Goal: Task Accomplishment & Management: Use online tool/utility

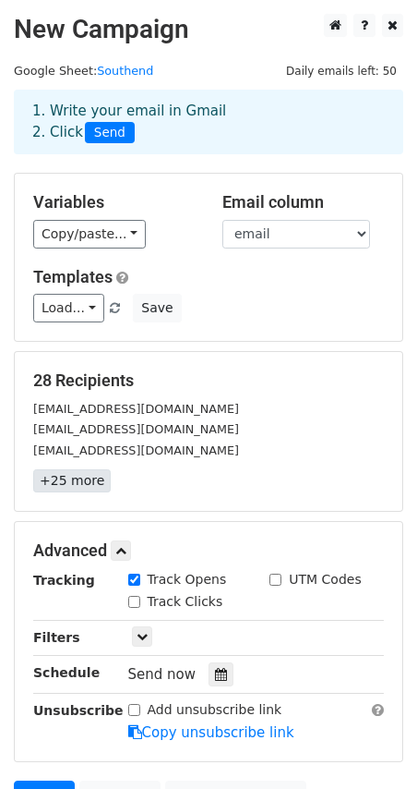
scroll to position [185, 0]
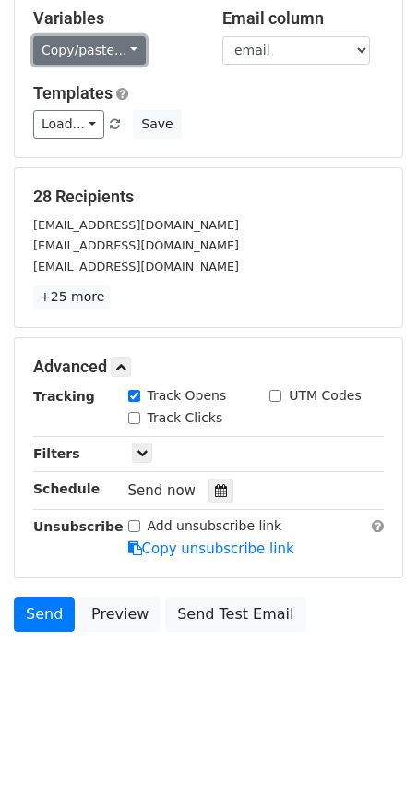
click at [122, 47] on link "Copy/paste..." at bounding box center [89, 50] width 113 height 29
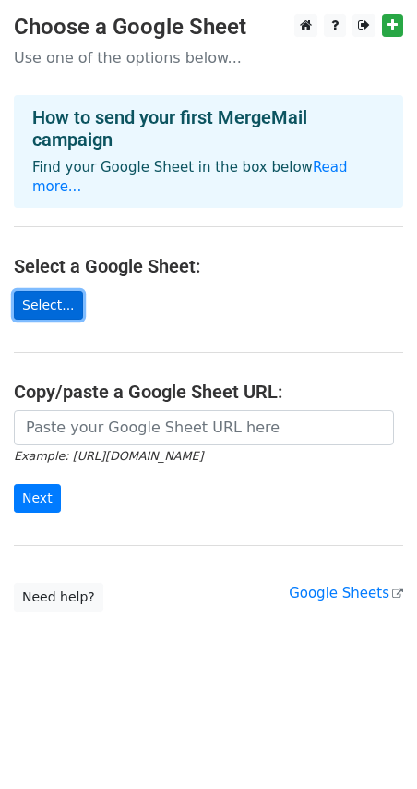
click at [56, 291] on link "Select..." at bounding box center [48, 305] width 69 height 29
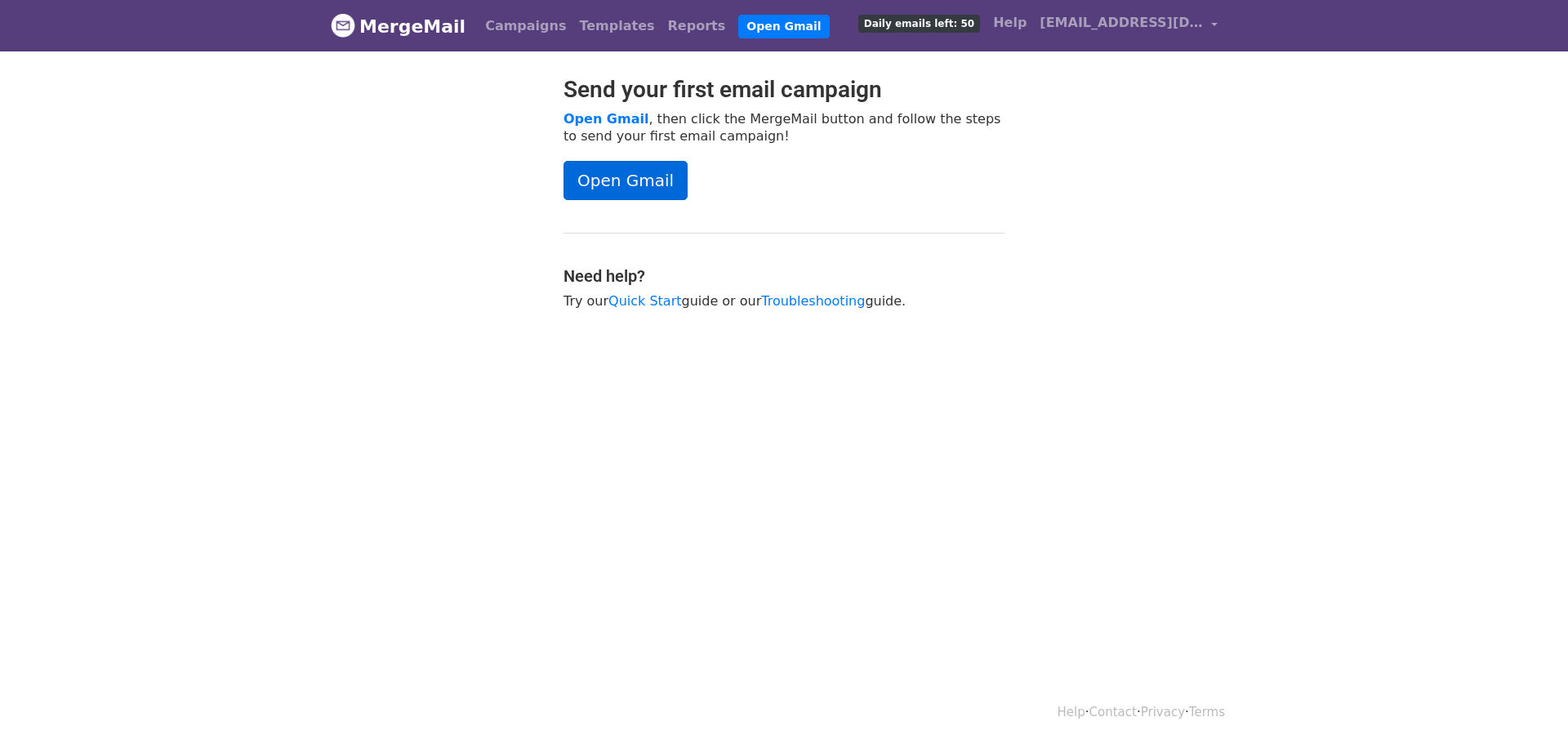
click at [633, 186] on link "Open Gmail" at bounding box center [625, 180] width 124 height 39
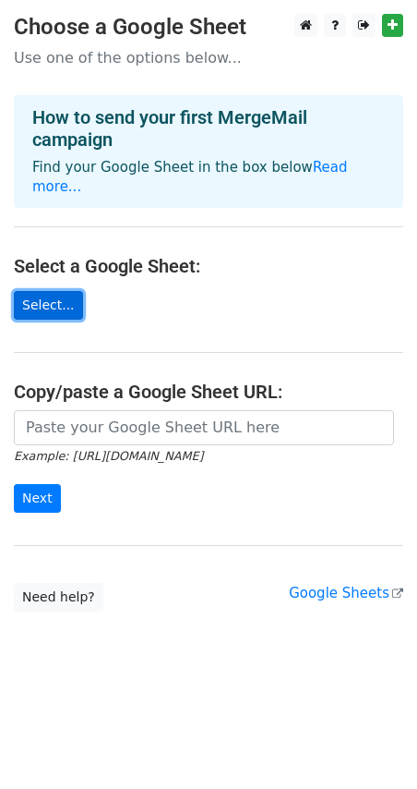
click at [51, 291] on link "Select..." at bounding box center [48, 305] width 69 height 29
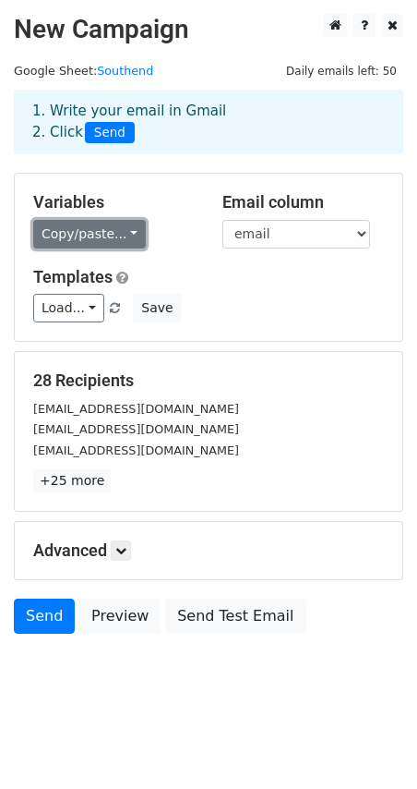
click at [125, 233] on link "Copy/paste..." at bounding box center [89, 234] width 113 height 29
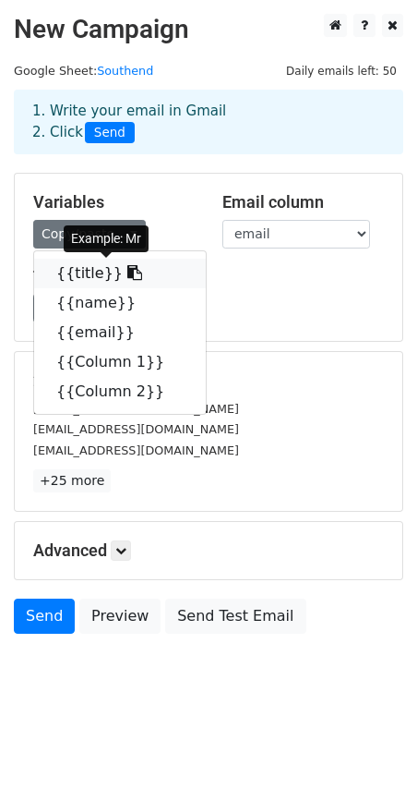
click at [93, 278] on link "{{title}}" at bounding box center [120, 274] width 172 height 30
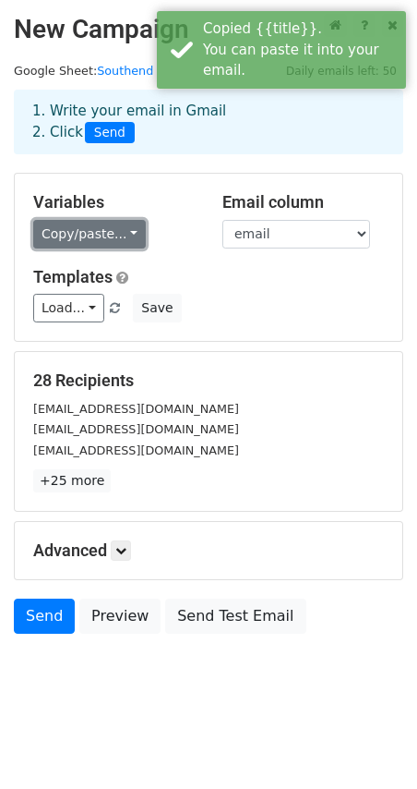
click at [122, 237] on link "Copy/paste..." at bounding box center [89, 234] width 113 height 29
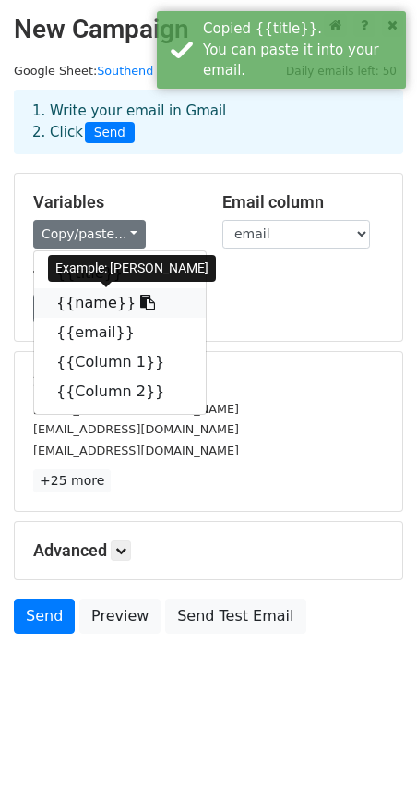
click at [88, 308] on link "{{name}}" at bounding box center [120, 303] width 172 height 30
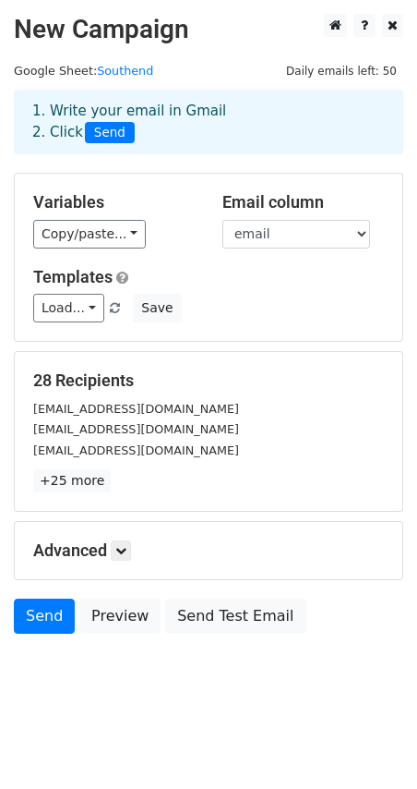
scroll to position [2, 0]
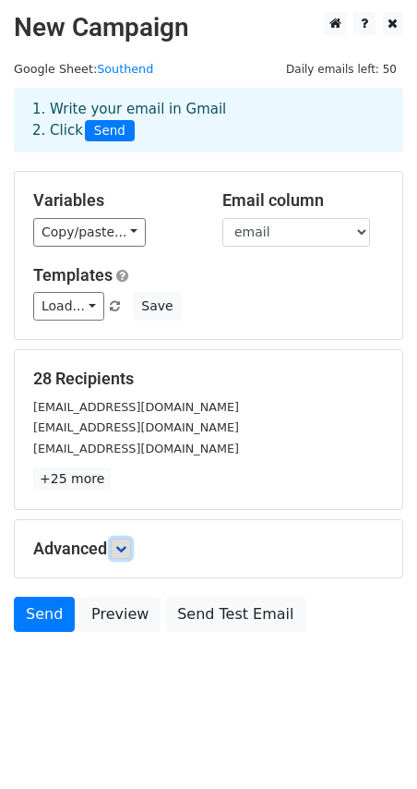
click at [123, 556] on link at bounding box center [121, 548] width 20 height 20
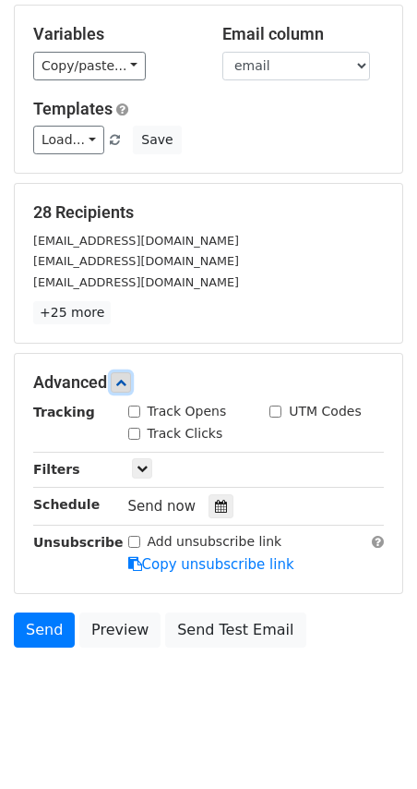
scroll to position [185, 0]
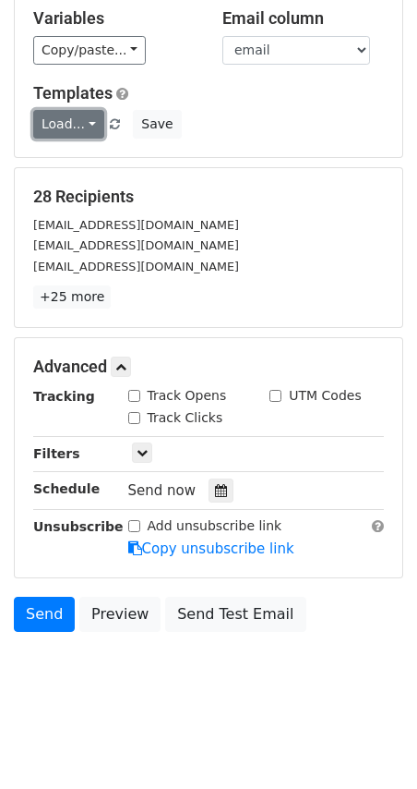
click at [73, 131] on link "Load..." at bounding box center [68, 124] width 71 height 29
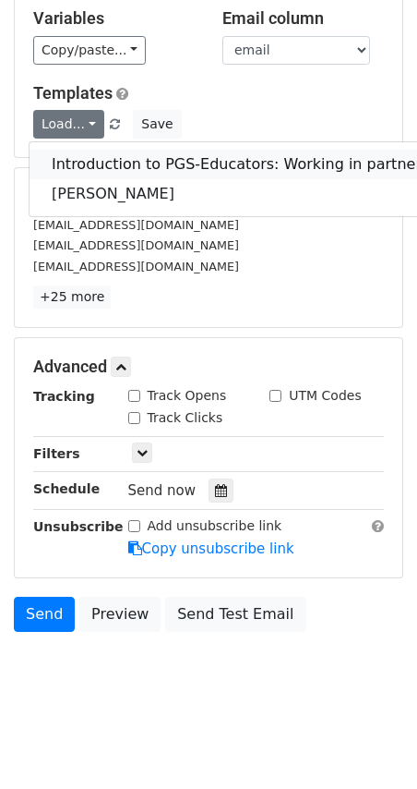
click at [77, 168] on link "Introduction to PGS-Educators: Working in partnership with Southend Schools" at bounding box center [339, 165] width 618 height 30
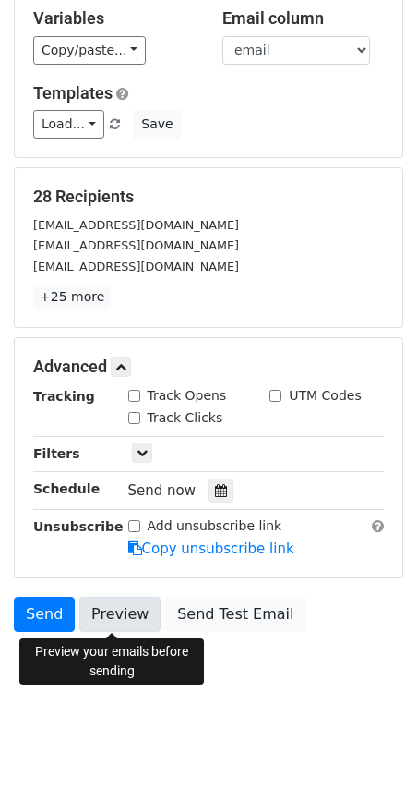
click at [122, 616] on link "Preview" at bounding box center [119, 614] width 81 height 35
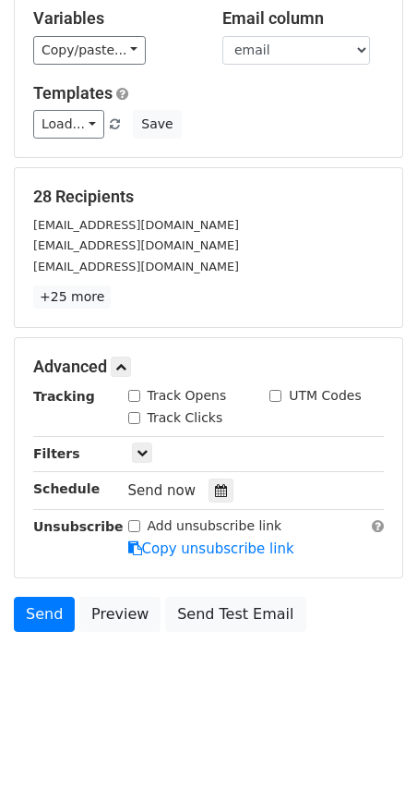
click at [136, 395] on input "Track Opens" at bounding box center [134, 396] width 12 height 12
checkbox input "true"
click at [146, 454] on icon at bounding box center [142, 452] width 11 height 11
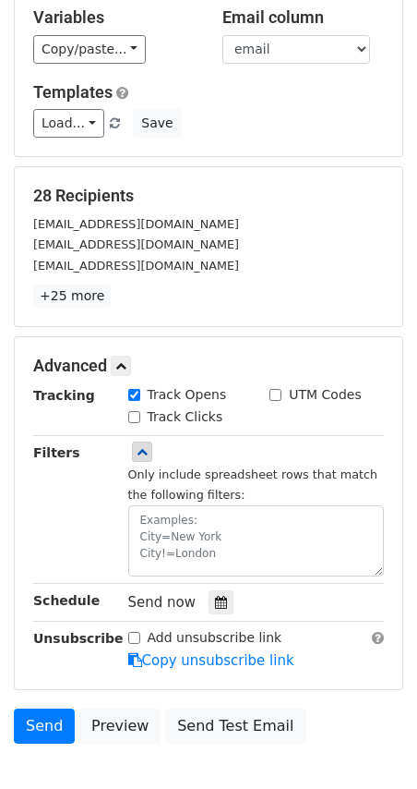
click at [109, 514] on div "Filters" at bounding box center [66, 509] width 95 height 134
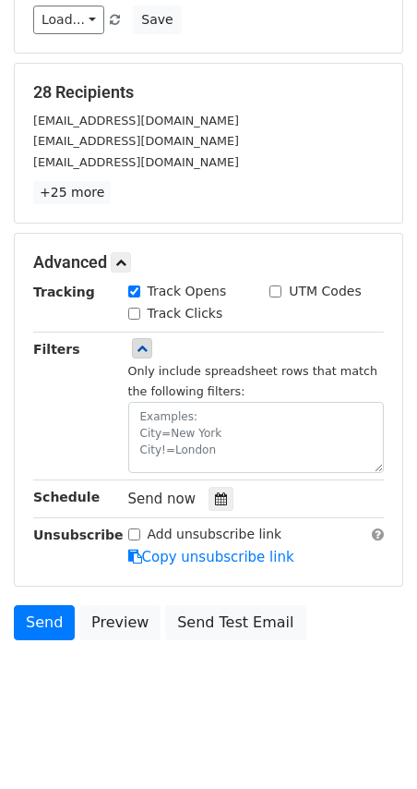
scroll to position [297, 0]
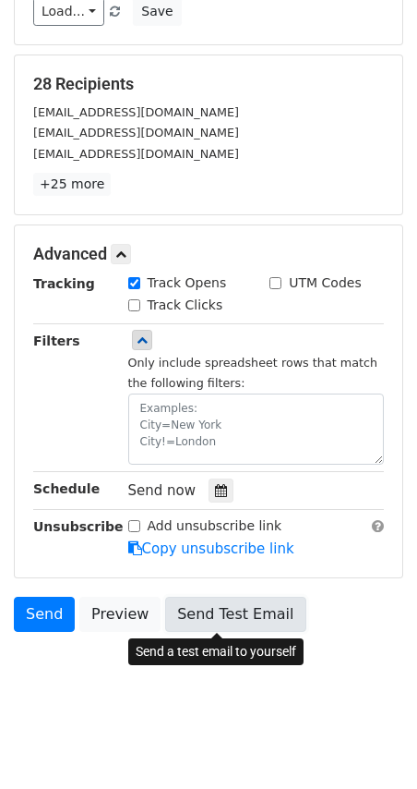
click at [217, 615] on link "Send Test Email" at bounding box center [235, 614] width 140 height 35
click at [237, 610] on link "Send Test Email" at bounding box center [235, 614] width 140 height 35
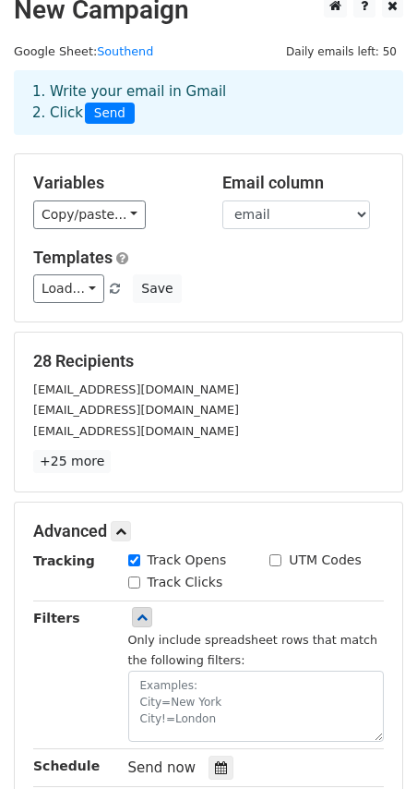
scroll to position [14, 0]
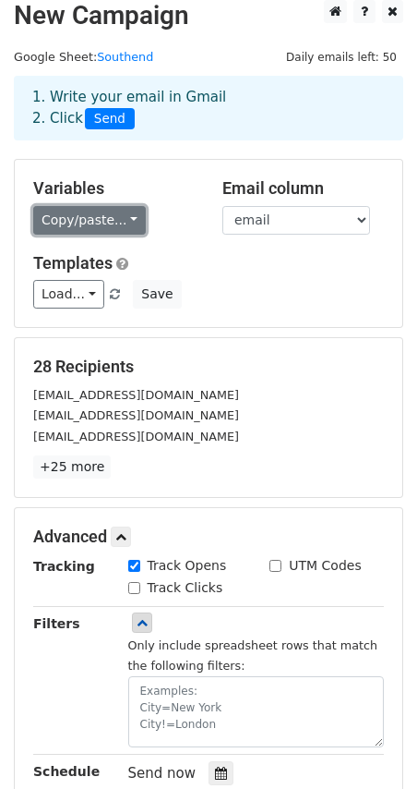
click at [116, 223] on link "Copy/paste..." at bounding box center [89, 220] width 113 height 29
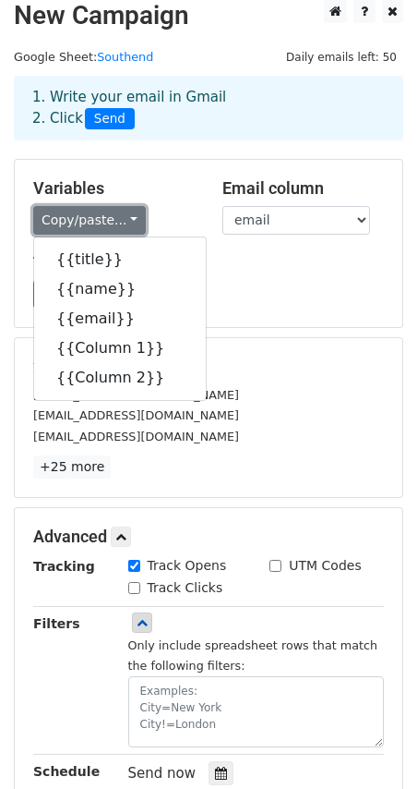
click at [116, 223] on link "Copy/paste..." at bounding box center [89, 220] width 113 height 29
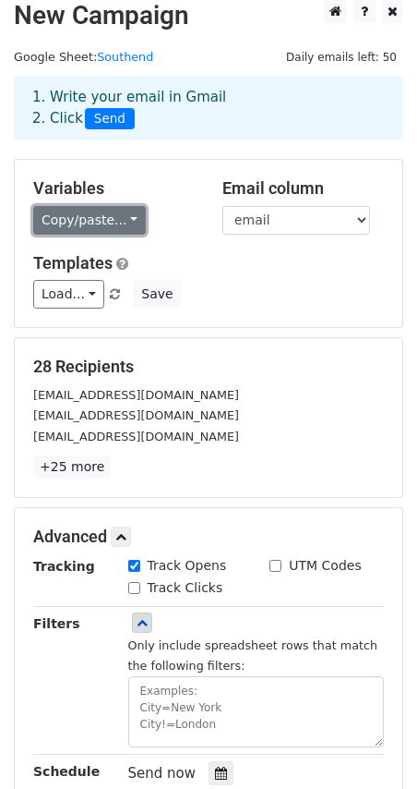
click at [114, 220] on link "Copy/paste..." at bounding box center [89, 220] width 113 height 29
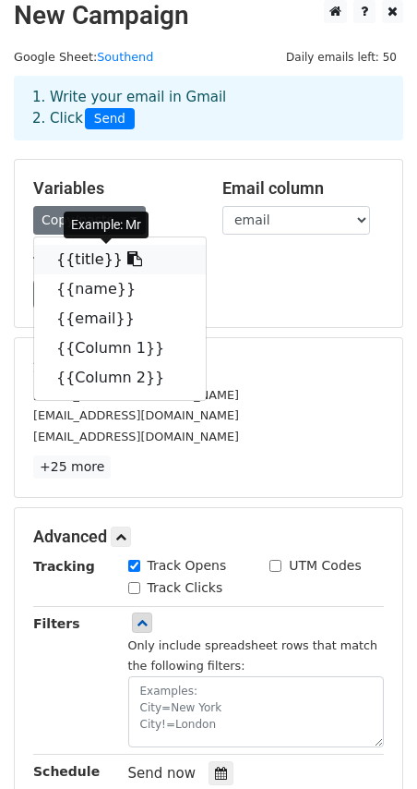
click at [79, 257] on link "{{title}}" at bounding box center [120, 260] width 172 height 30
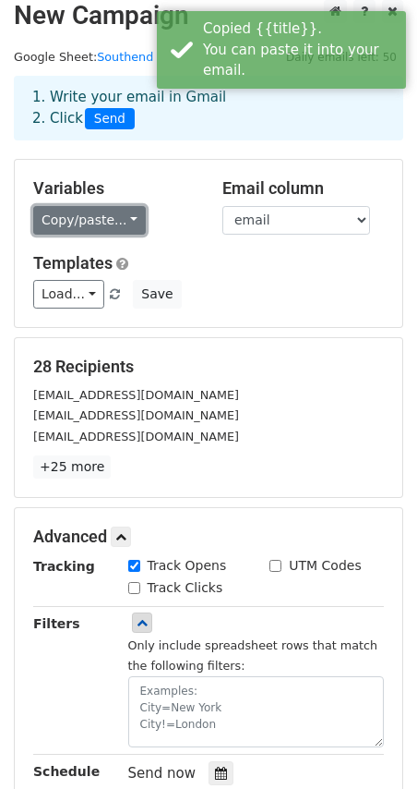
click at [126, 227] on link "Copy/paste..." at bounding box center [89, 220] width 113 height 29
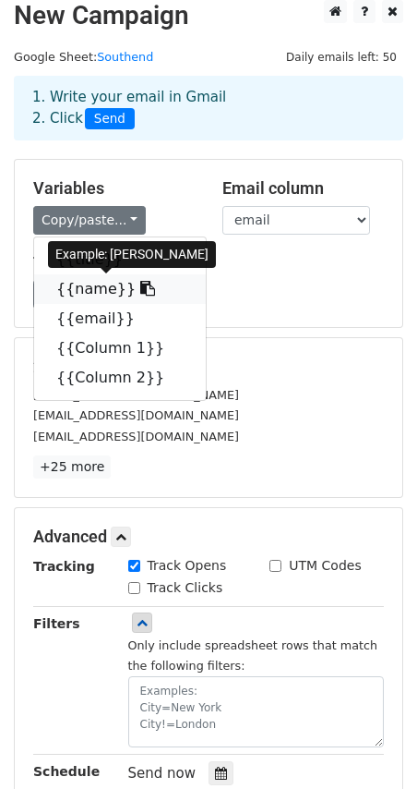
click at [101, 292] on link "{{name}}" at bounding box center [120, 289] width 172 height 30
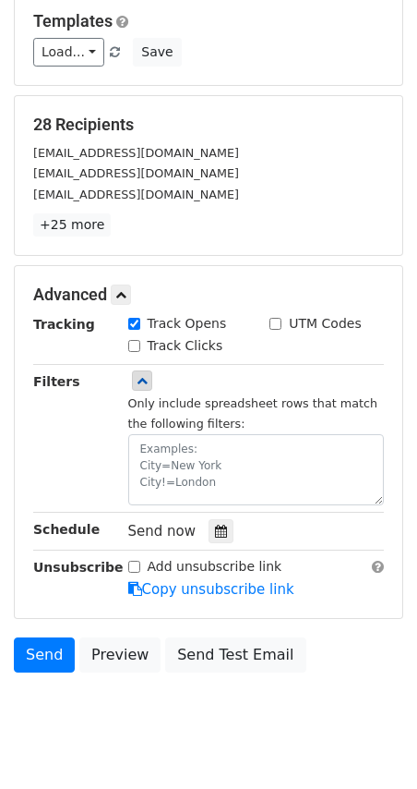
scroll to position [262, 0]
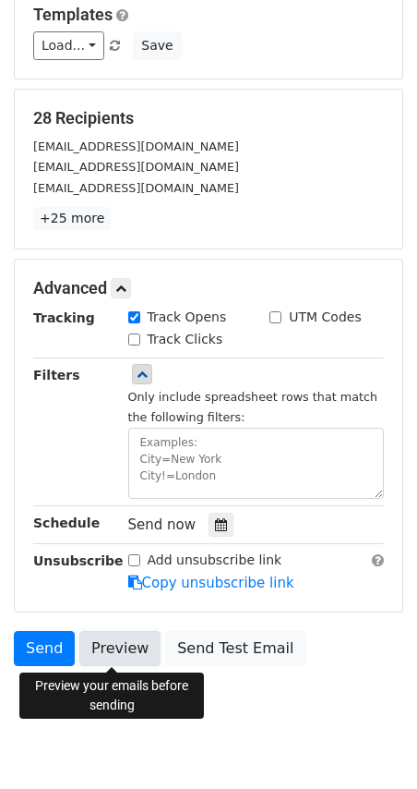
click at [101, 651] on link "Preview" at bounding box center [119, 648] width 81 height 35
